Goal: Book appointment/travel/reservation

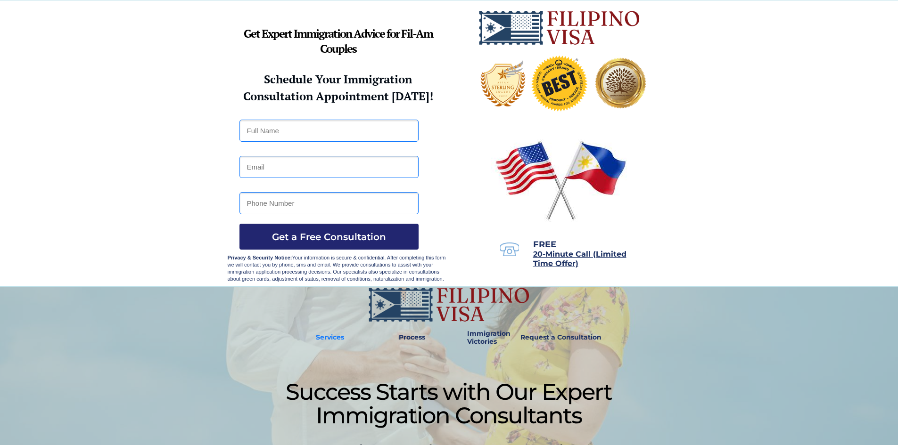
click at [332, 339] on strong "Services" at bounding box center [330, 337] width 28 height 8
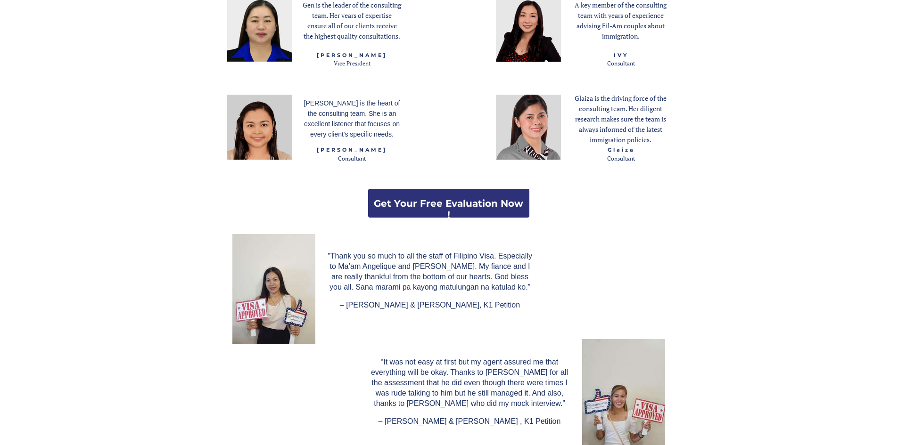
scroll to position [1252, 0]
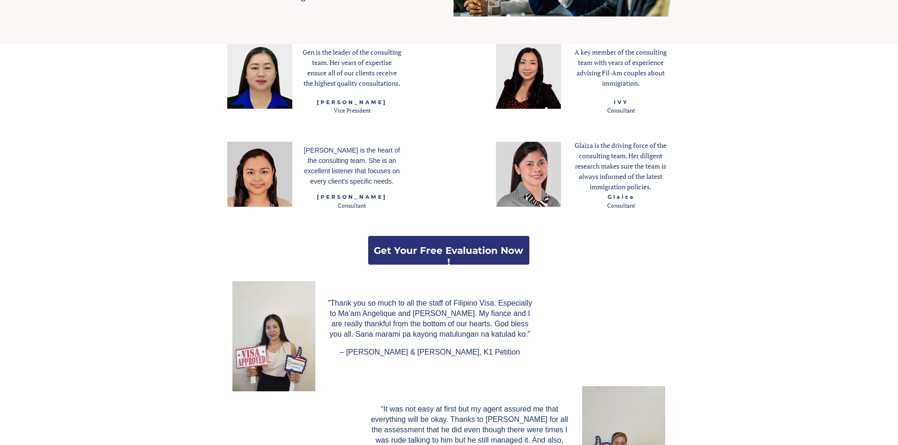
click at [342, 164] on p "[PERSON_NAME] is the heart of the consulting team. She is an excellent listener…" at bounding box center [352, 165] width 99 height 41
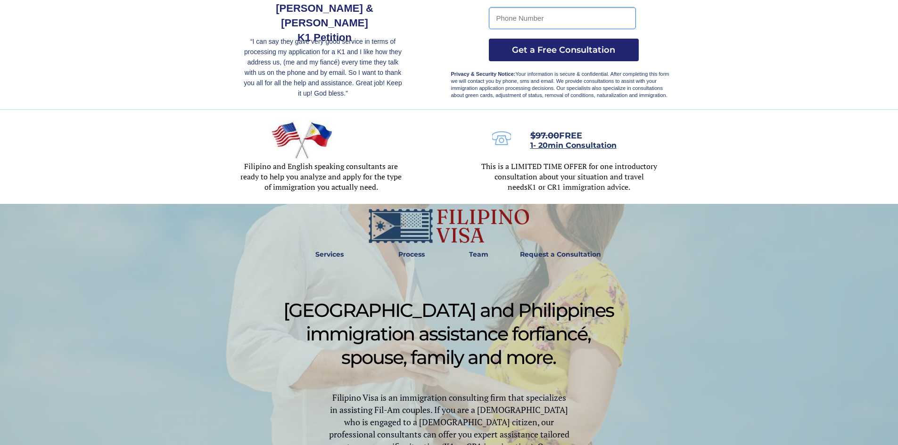
scroll to position [330, 0]
